Goal: Information Seeking & Learning: Learn about a topic

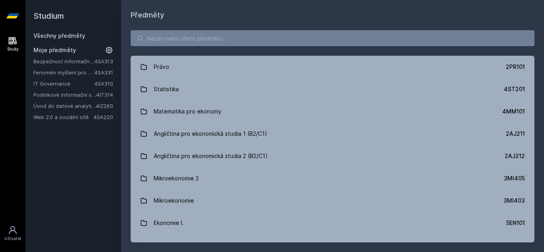
click at [73, 94] on link "Podnikové informační systémy" at bounding box center [64, 95] width 63 height 8
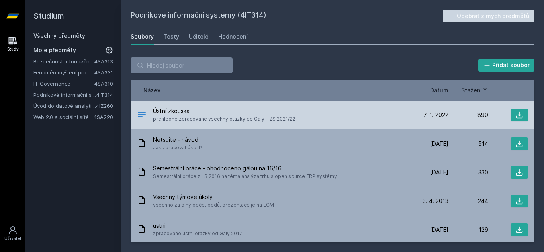
click at [176, 118] on span "přehledně zpracované všechny otázky od Gály - ZS 2021/22" at bounding box center [224, 119] width 142 height 8
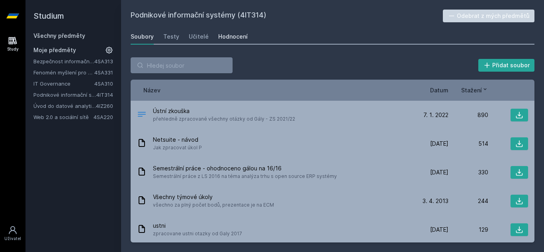
click at [222, 35] on div "Hodnocení" at bounding box center [232, 37] width 29 height 8
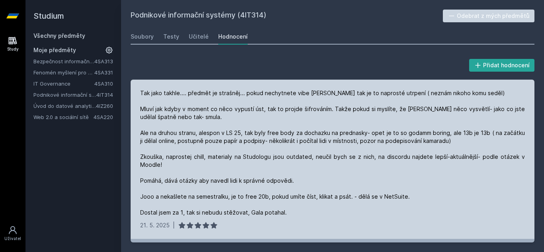
click at [390, 84] on div "Tak jako takhle.... předmět je strašněj... pokud nechytnete vibe [PERSON_NAME] …" at bounding box center [333, 159] width 404 height 159
